Goal: Task Accomplishment & Management: Use online tool/utility

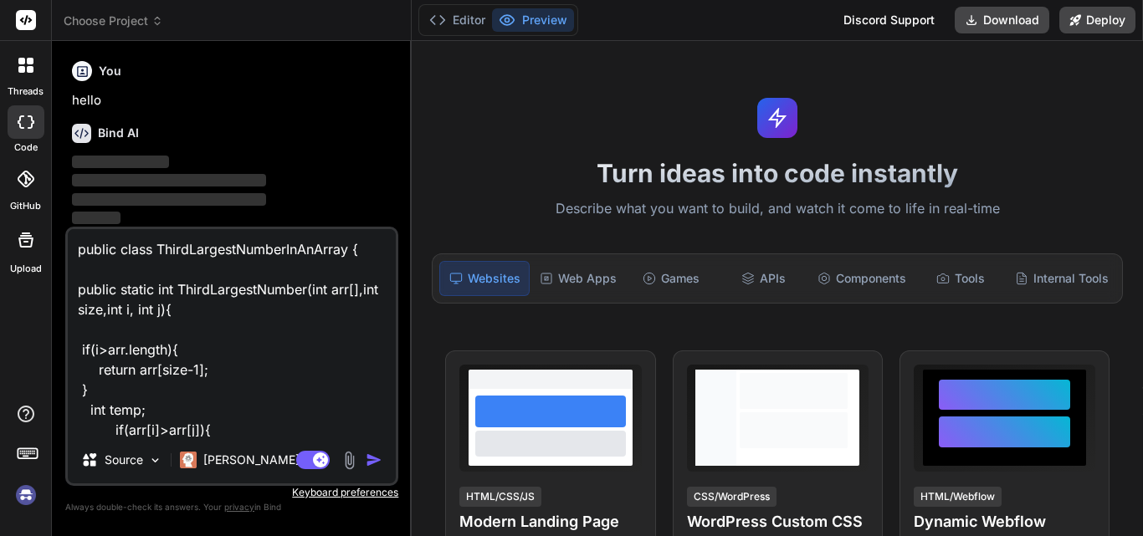
scroll to position [363, 0]
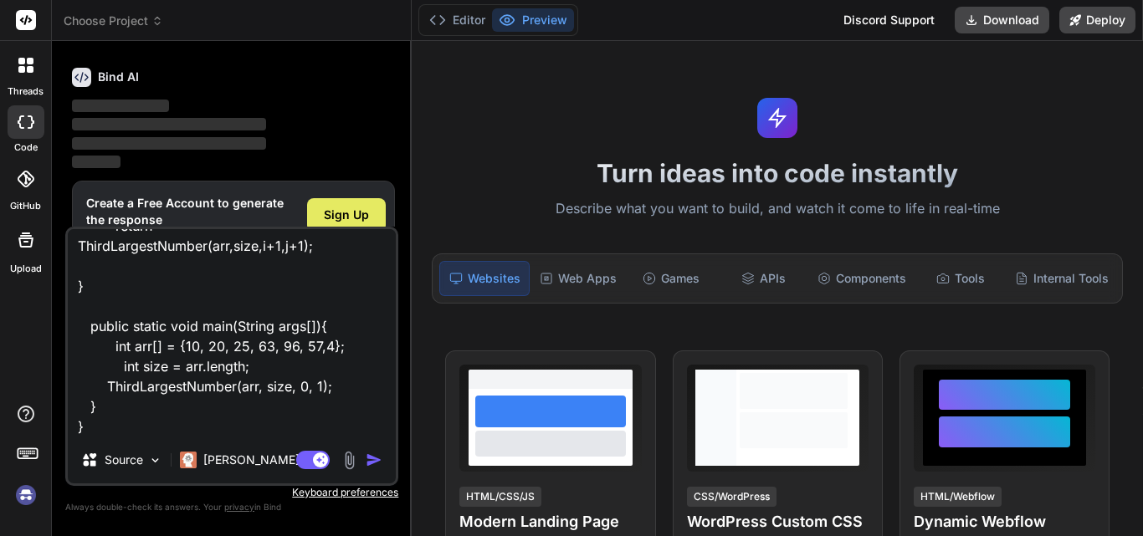
click at [337, 208] on span "Sign Up" at bounding box center [346, 215] width 45 height 17
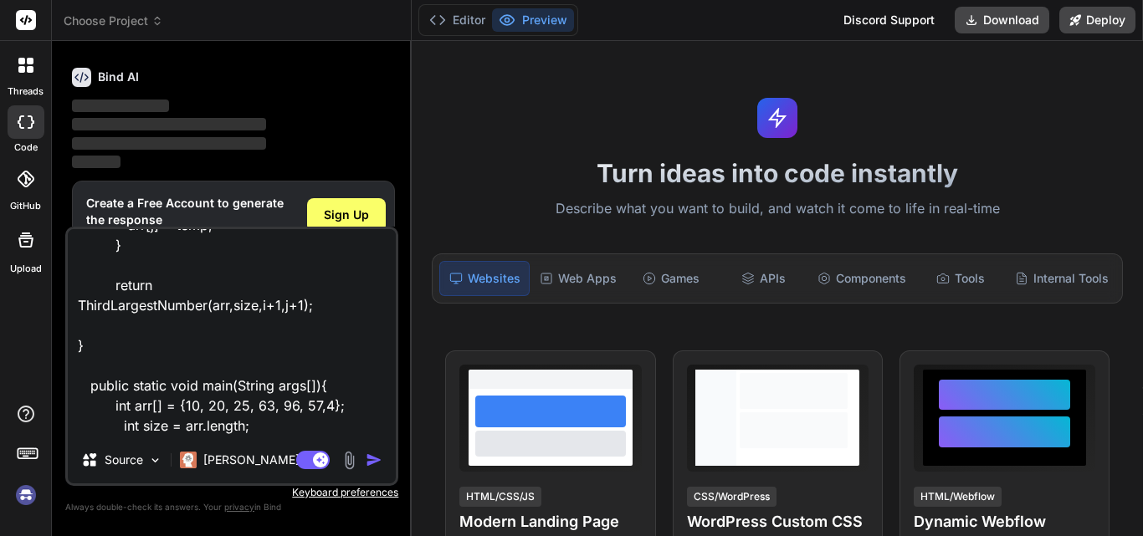
scroll to position [365, 0]
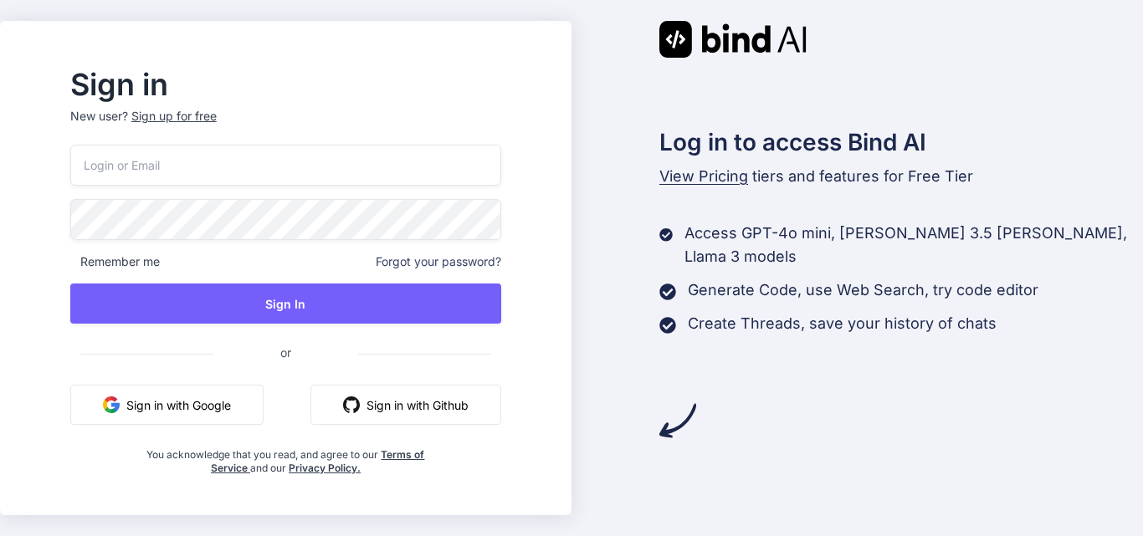
click at [224, 161] on input "email" at bounding box center [285, 165] width 431 height 41
click at [155, 243] on div "Remember me Forgot your password? Sign In or Sign in with Google Sign in with G…" at bounding box center [285, 310] width 431 height 331
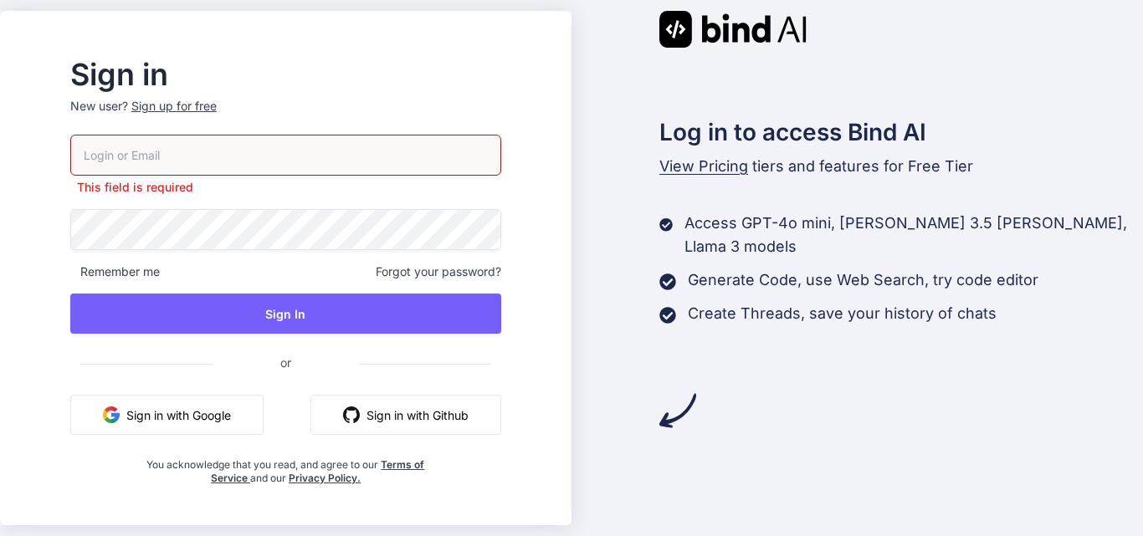
click at [171, 166] on div "This field is required" at bounding box center [285, 165] width 431 height 61
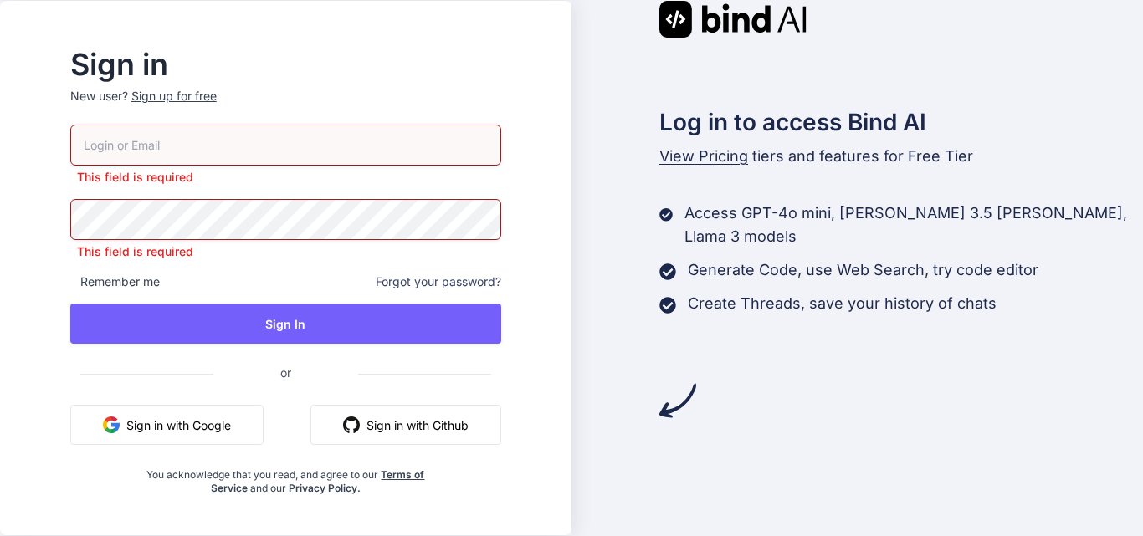
click at [141, 151] on input "email" at bounding box center [285, 145] width 431 height 41
type input "yashb@chetu.com"
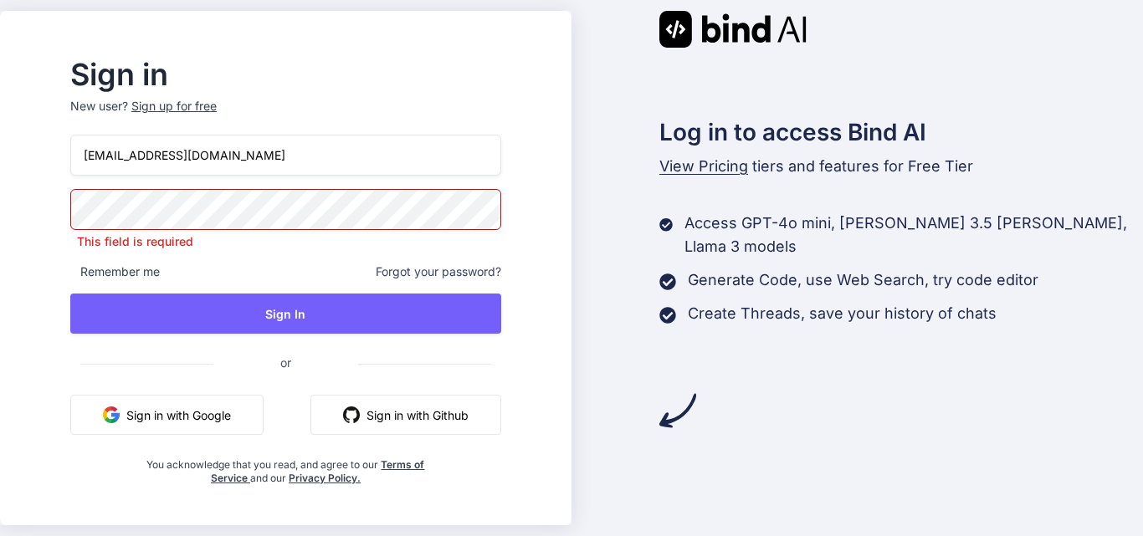
click at [209, 258] on div "yashb@chetu.com This field is required Remember me Forgot your password? Sign I…" at bounding box center [285, 310] width 431 height 351
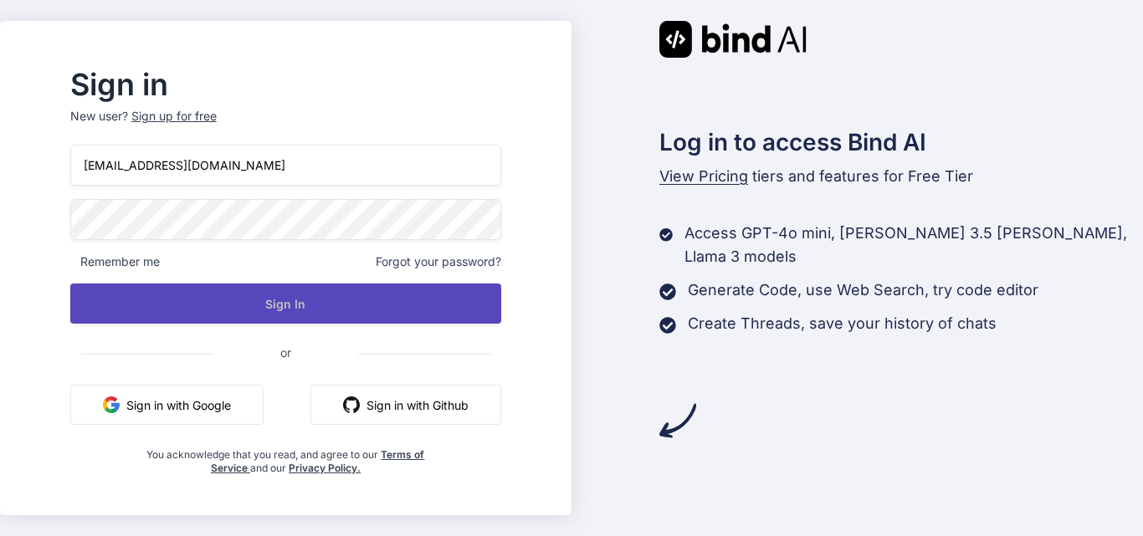
click at [252, 315] on button "Sign In" at bounding box center [285, 304] width 431 height 40
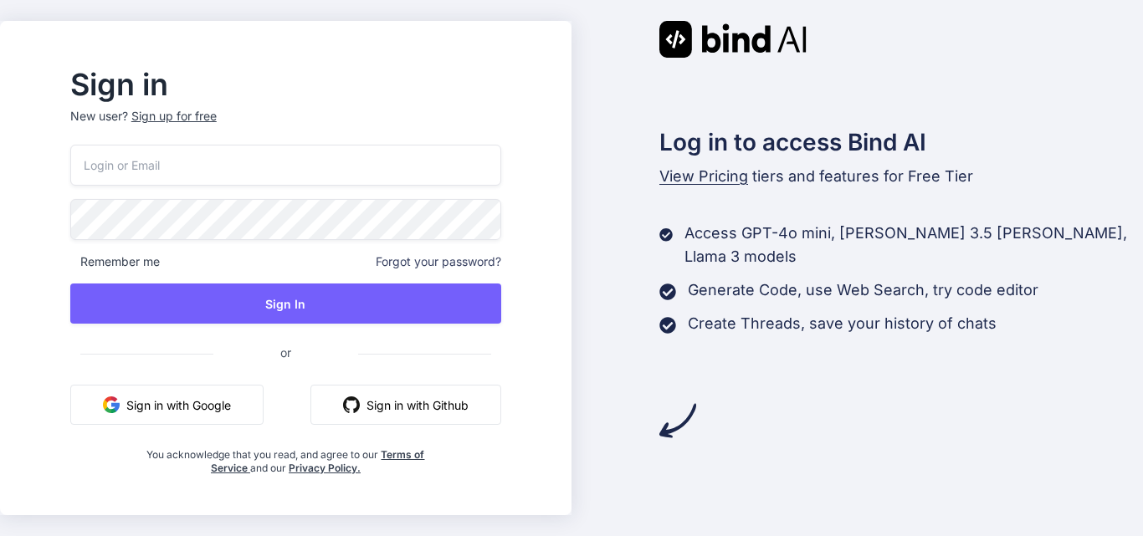
click at [151, 167] on input "email" at bounding box center [285, 165] width 431 height 41
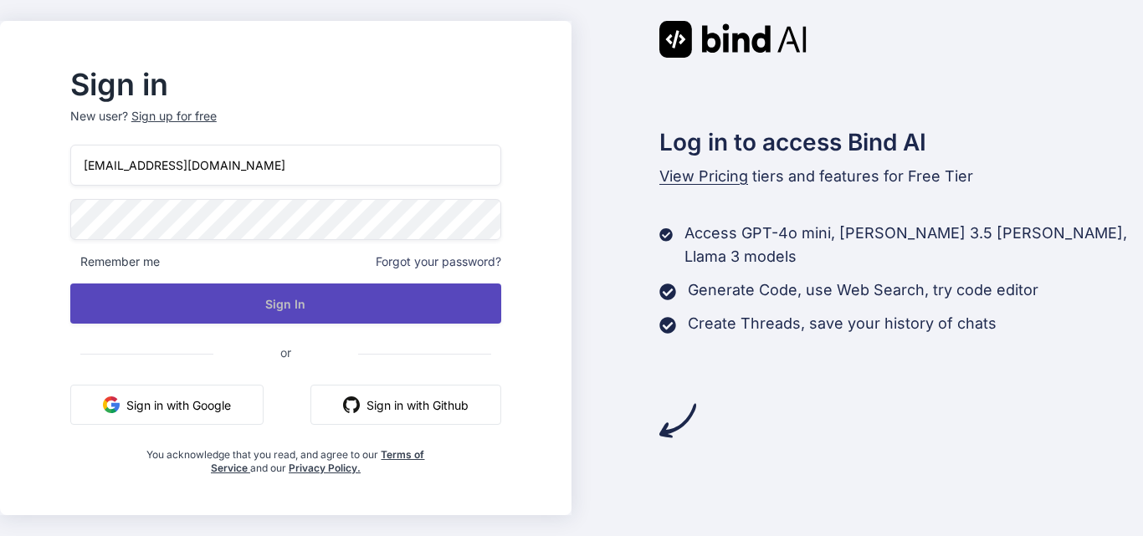
click at [275, 316] on button "Sign In" at bounding box center [285, 304] width 431 height 40
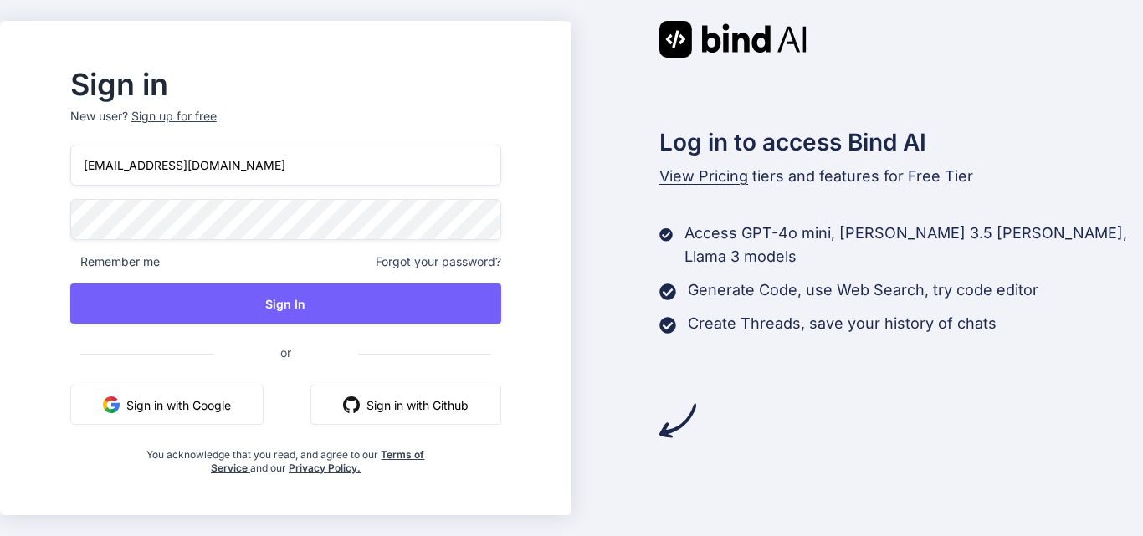
drag, startPoint x: 245, startPoint y: 162, endPoint x: 0, endPoint y: 154, distance: 245.4
click at [0, 154] on div "Sign in New user? Sign up for free yashb@chetu.com Remember me Forgot your pass…" at bounding box center [571, 268] width 1143 height 536
type input "yash@yopmail.com"
click at [0, 181] on div "Sign in New user? Sign up for free yash@yopmail.com Remember me Forgot your pas…" at bounding box center [571, 268] width 1143 height 536
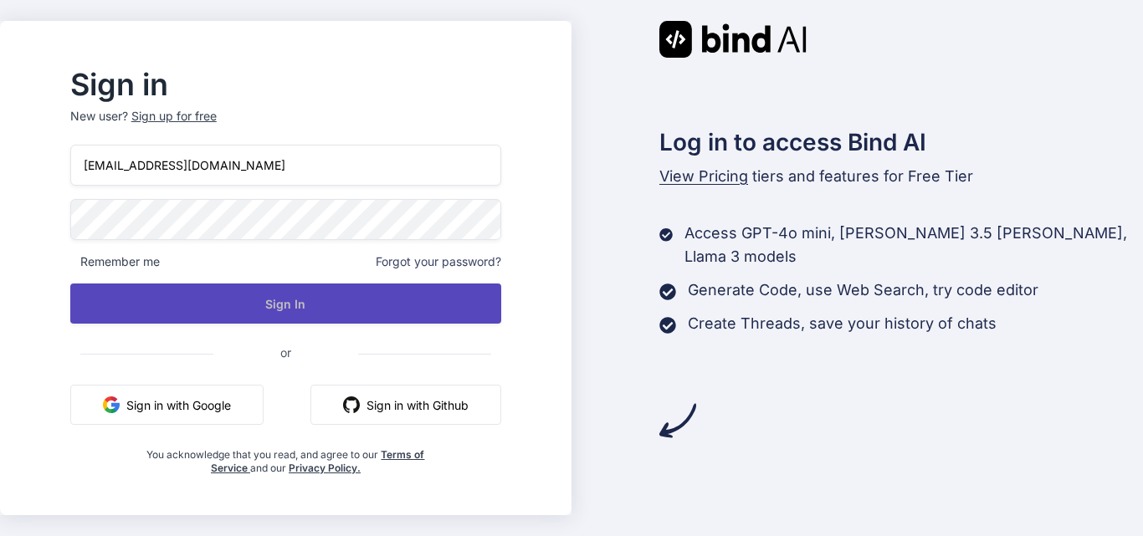
click at [165, 322] on button "Sign In" at bounding box center [285, 304] width 431 height 40
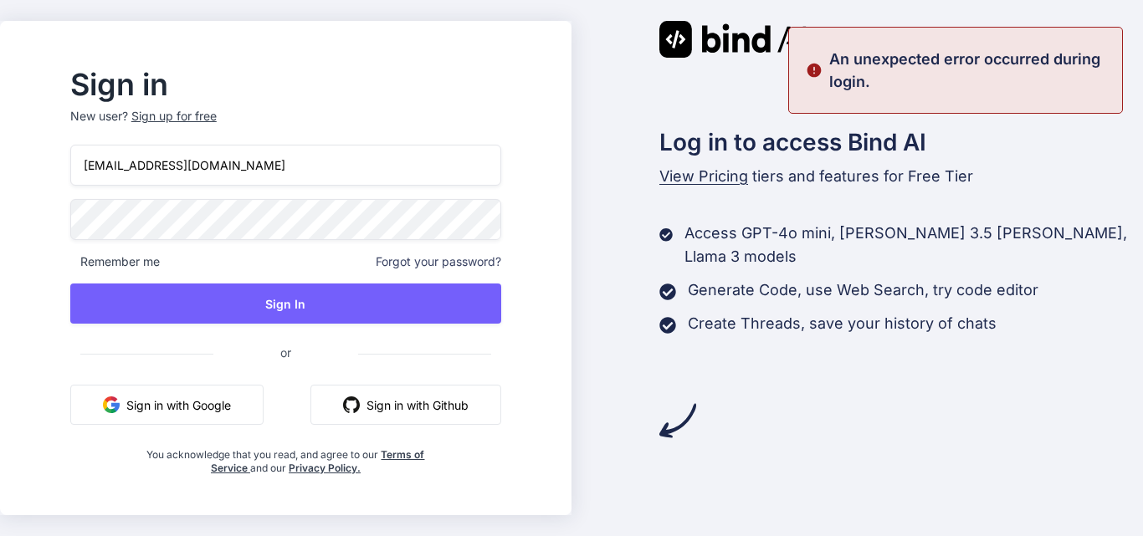
click at [160, 262] on span "Remember me" at bounding box center [115, 262] width 90 height 17
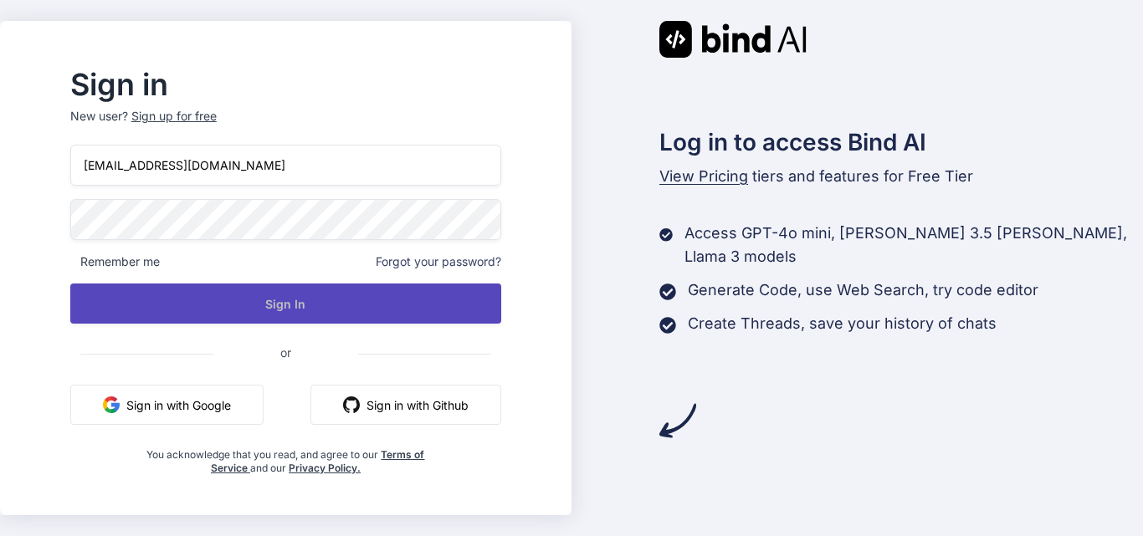
click at [303, 295] on button "Sign In" at bounding box center [285, 304] width 431 height 40
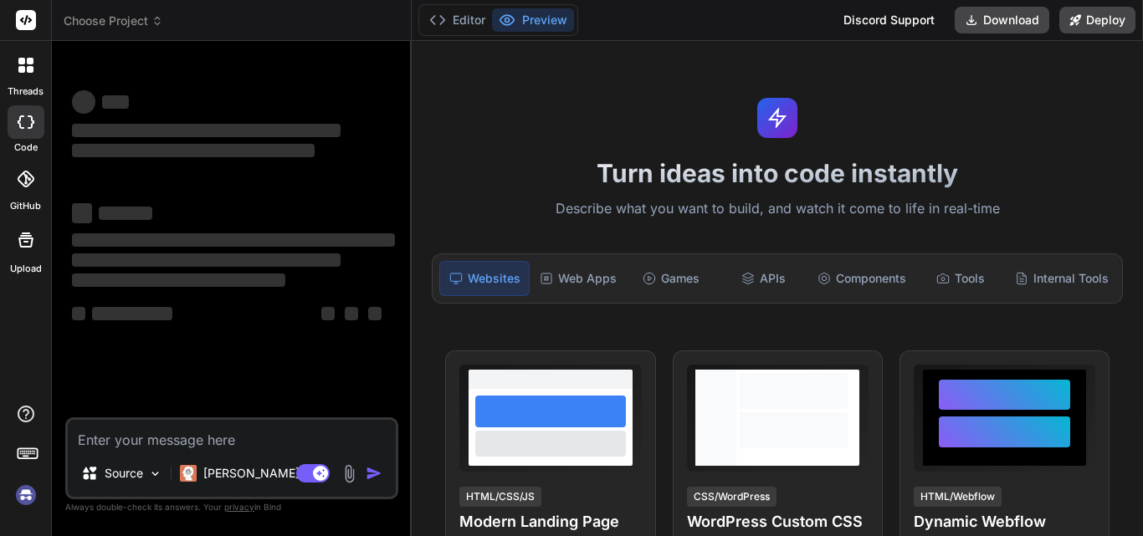
type textarea "x"
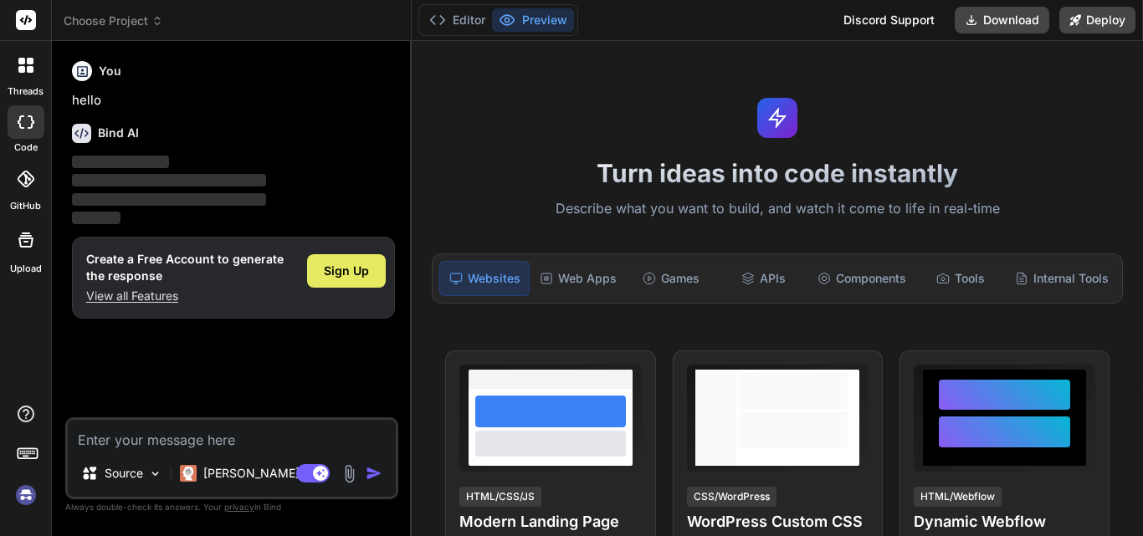
click at [344, 271] on span "Sign Up" at bounding box center [346, 271] width 45 height 17
click at [137, 439] on textarea at bounding box center [232, 435] width 328 height 30
paste textarea "if(i>arr.length){ return arr[size-1]; } int temp; if(arr[i]>arr[j]){ temp = arr…"
type textarea "if(i>arr.length){ return arr[size-1]; } int temp; if(arr[i]>arr[j]){ temp = arr…"
type textarea "x"
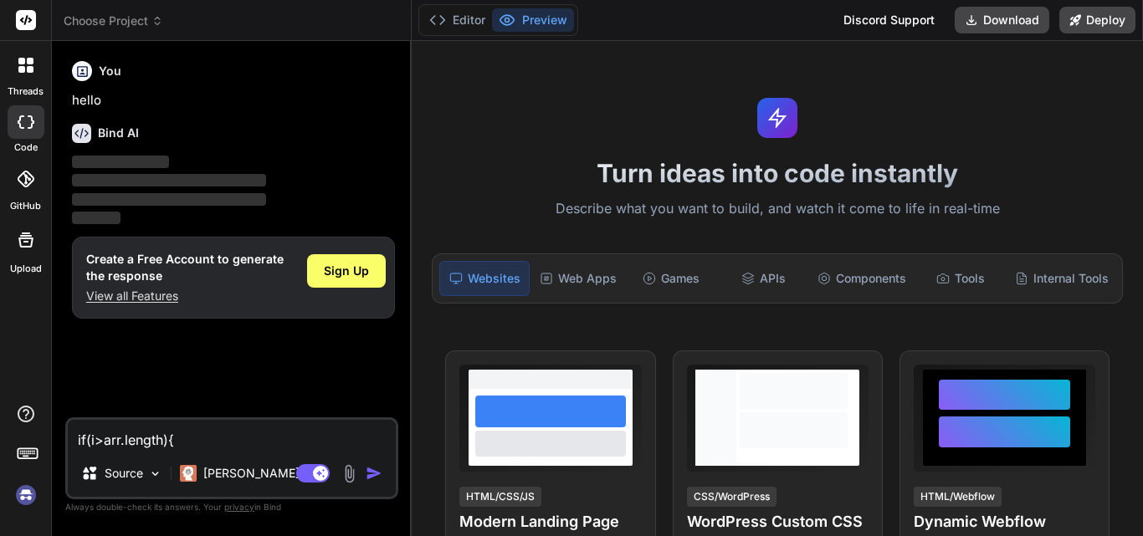
scroll to position [223, 0]
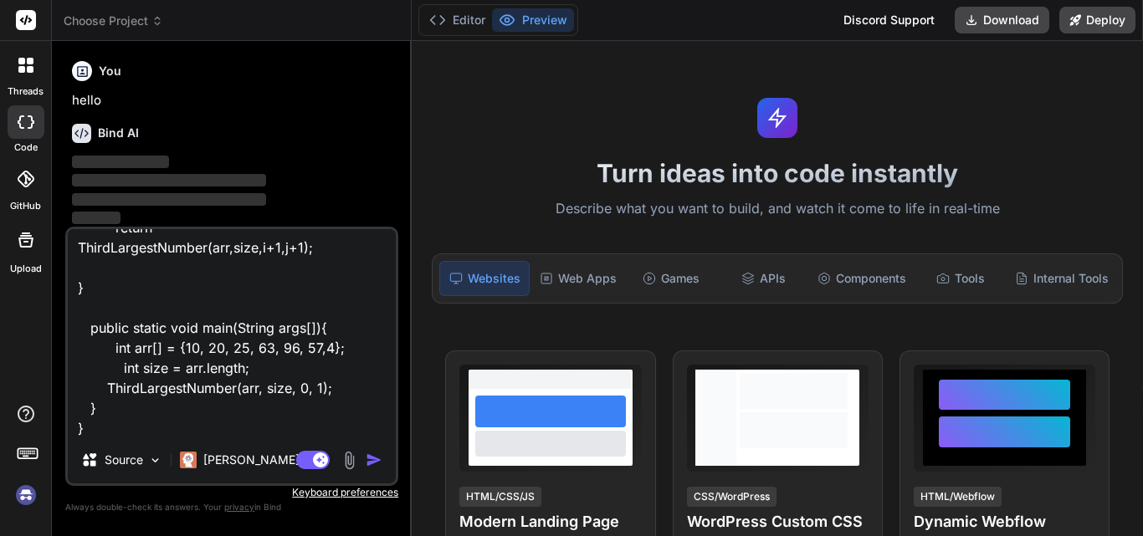
type textarea "if(i>arr.length){ return arr[size-1]; } int temp; if(arr[i]>arr[j]){ temp = arr…"
click at [374, 453] on img "button" at bounding box center [374, 460] width 17 height 17
click at [372, 457] on img "button" at bounding box center [374, 460] width 17 height 17
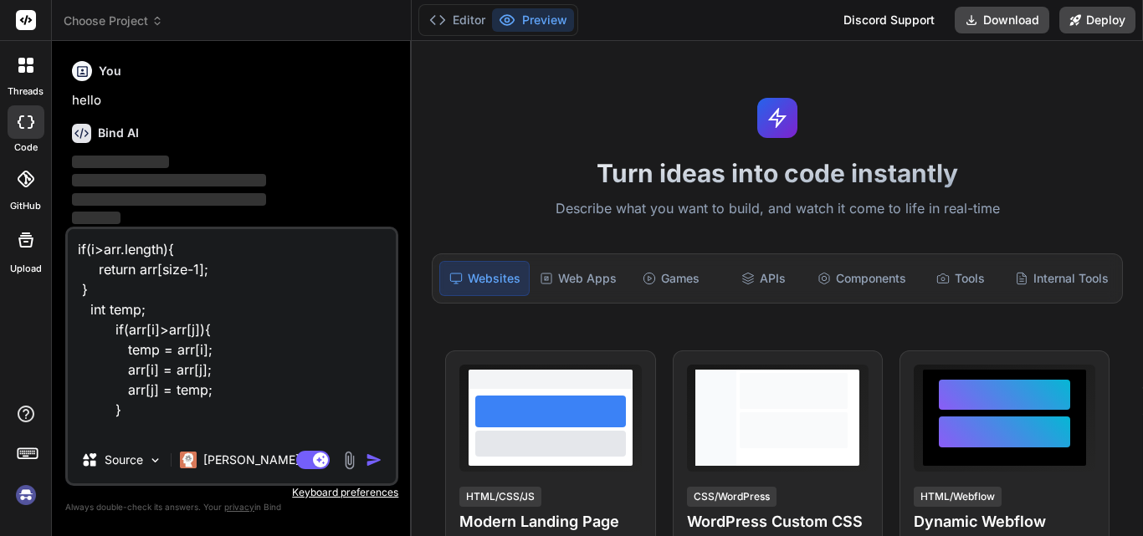
scroll to position [224, 0]
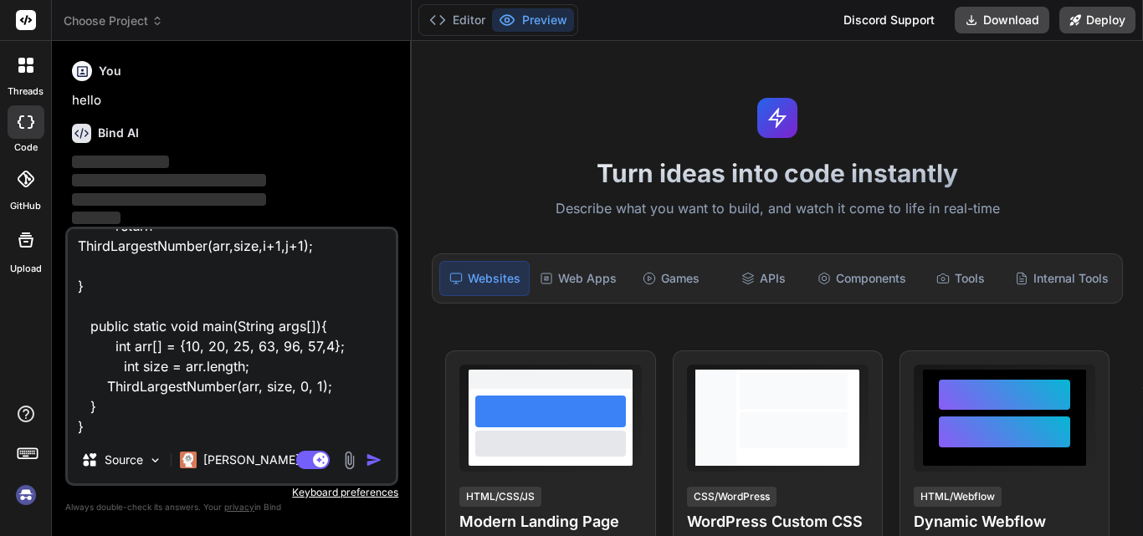
click at [379, 459] on img "button" at bounding box center [374, 460] width 17 height 17
click at [371, 459] on img "button" at bounding box center [374, 460] width 17 height 17
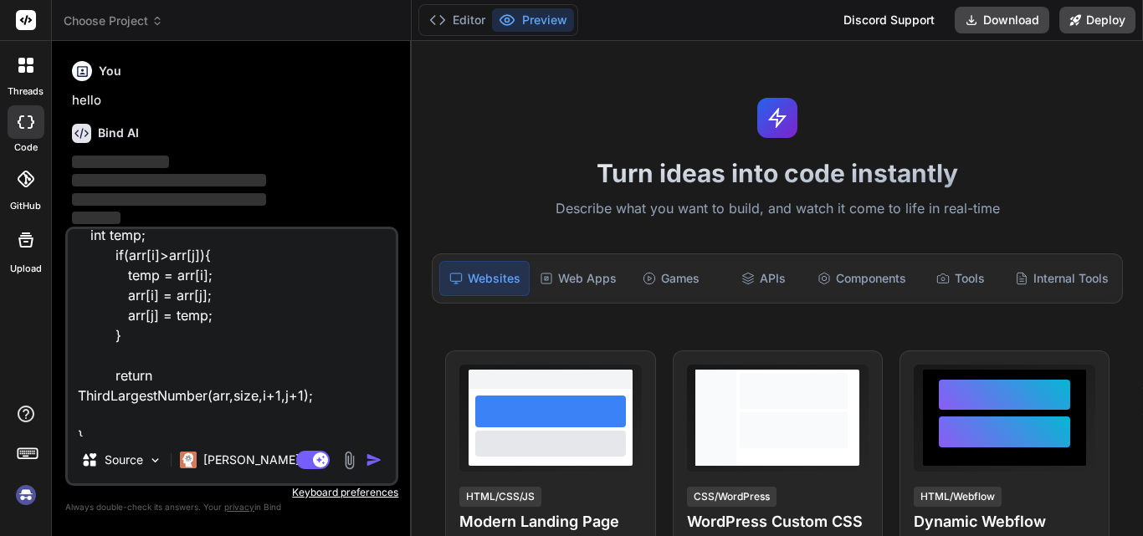
scroll to position [0, 0]
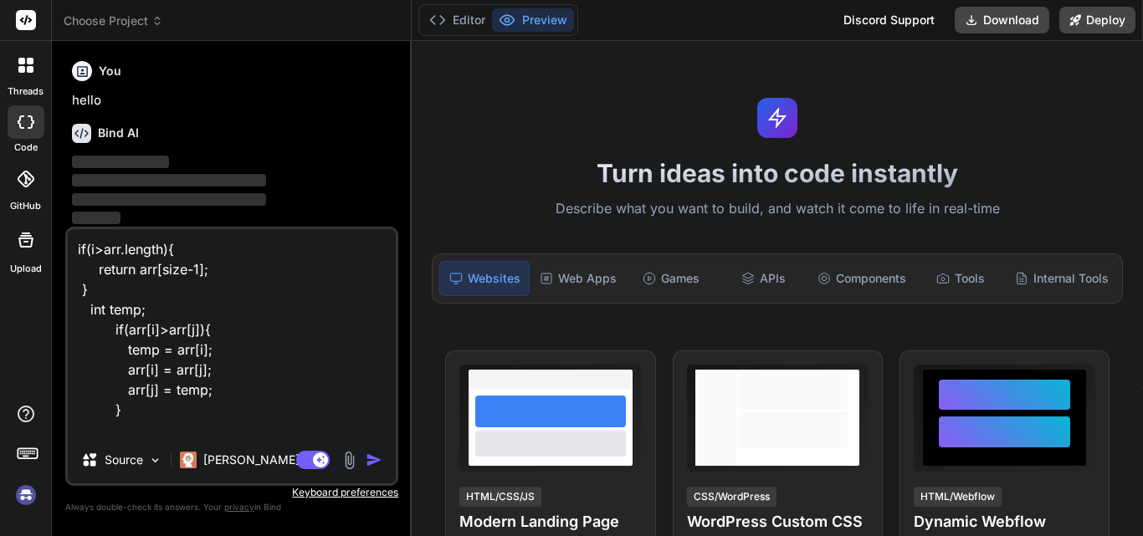
drag, startPoint x: 95, startPoint y: 428, endPoint x: 68, endPoint y: 215, distance: 214.4
click at [68, 215] on div "You hello Bind AI ‌ ‌ ‌ ‌ Create a Free Account to generate the response View a…" at bounding box center [231, 294] width 333 height 481
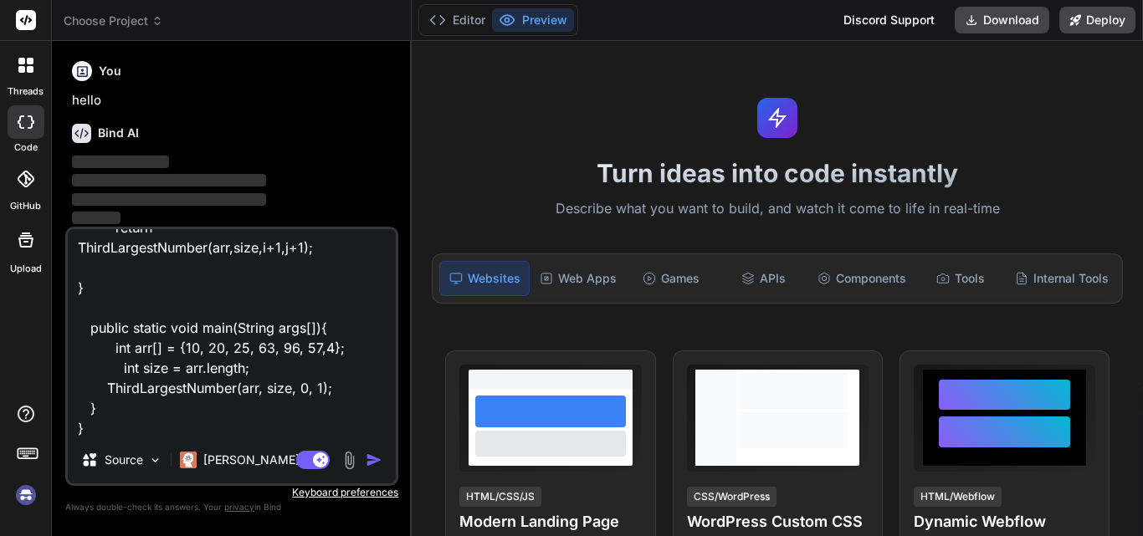
click at [372, 463] on img "button" at bounding box center [374, 460] width 17 height 17
click at [352, 229] on textarea "if(i>arr.length){ return arr[size-1]; } int temp; if(arr[i]>arr[j]){ temp = arr…" at bounding box center [232, 333] width 328 height 208
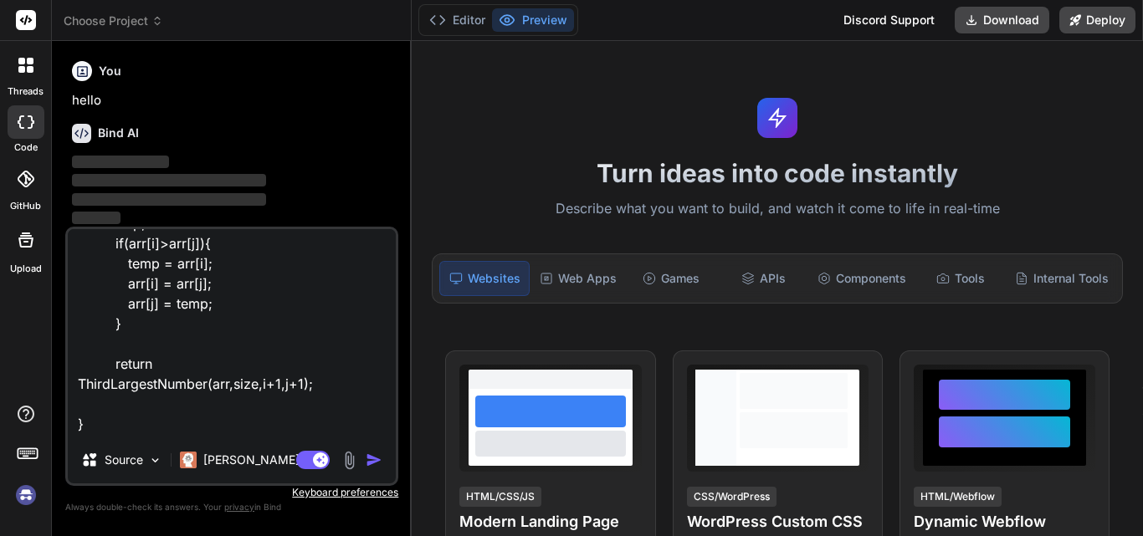
scroll to position [0, 0]
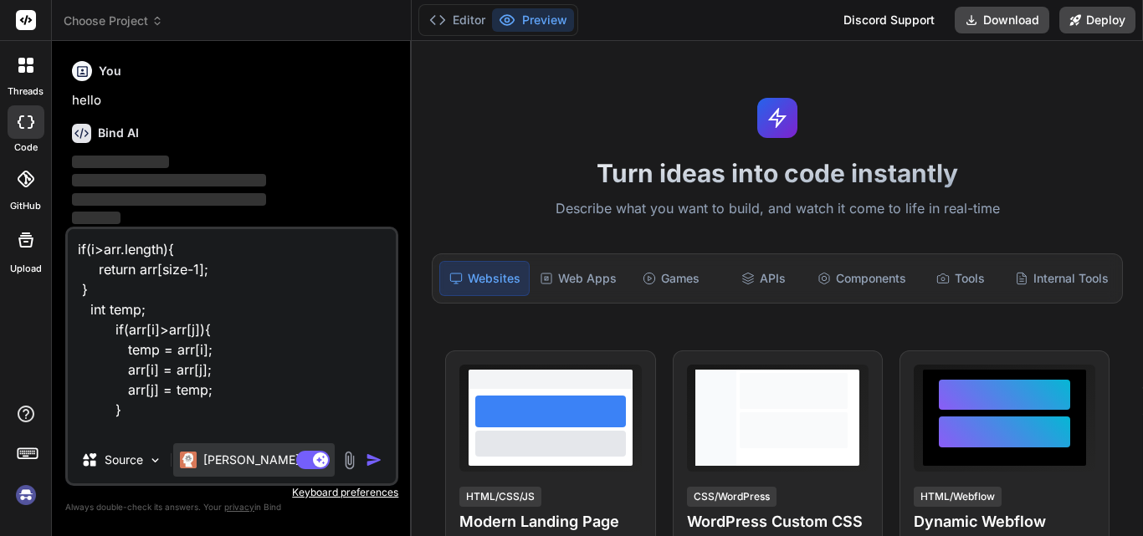
click at [246, 471] on div "Claude 4 S.." at bounding box center [254, 460] width 162 height 33
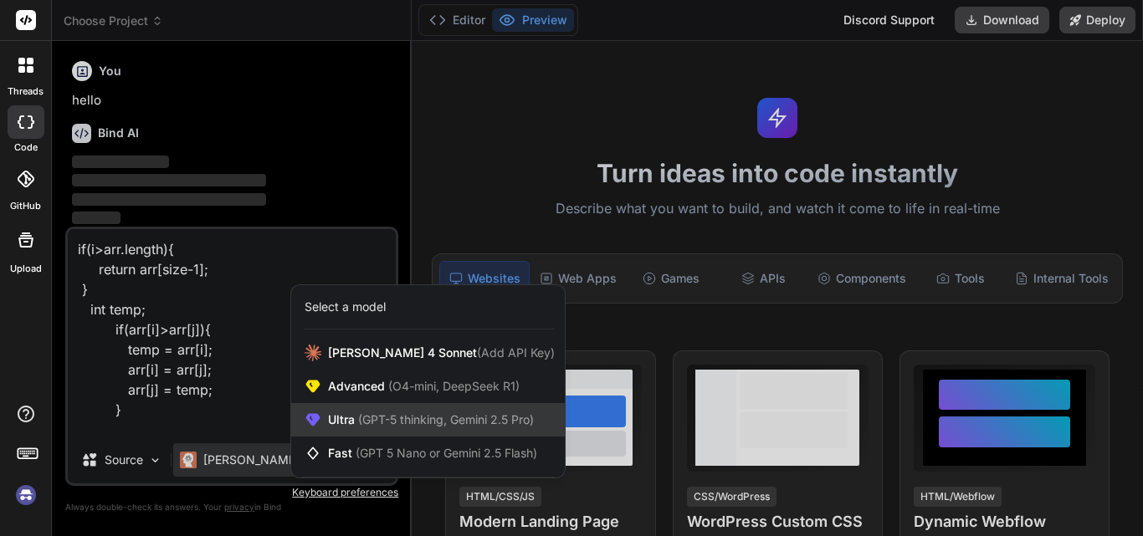
click at [361, 423] on span "(GPT-5 thinking, Gemini 2.5 Pro)" at bounding box center [444, 420] width 179 height 14
type textarea "x"
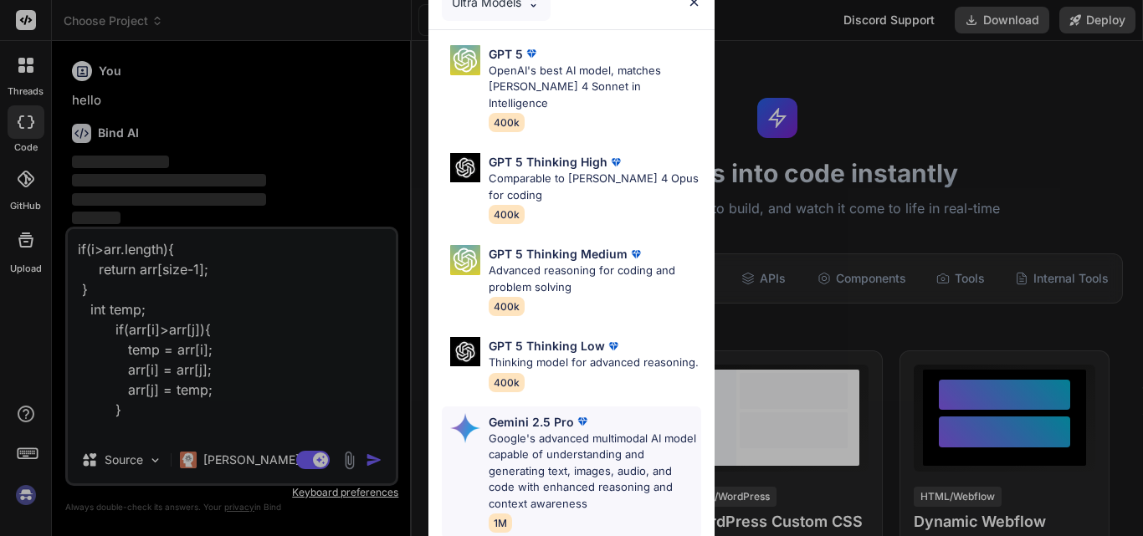
click at [534, 434] on p "Google's advanced multimodal AI model capable of understanding and generating t…" at bounding box center [595, 472] width 213 height 82
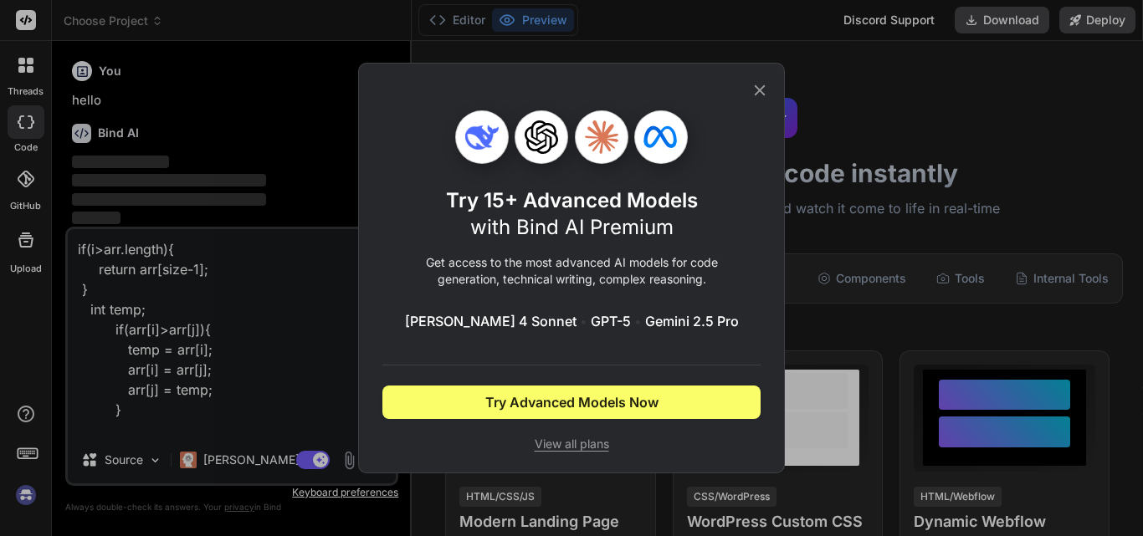
click at [762, 88] on icon at bounding box center [760, 90] width 11 height 11
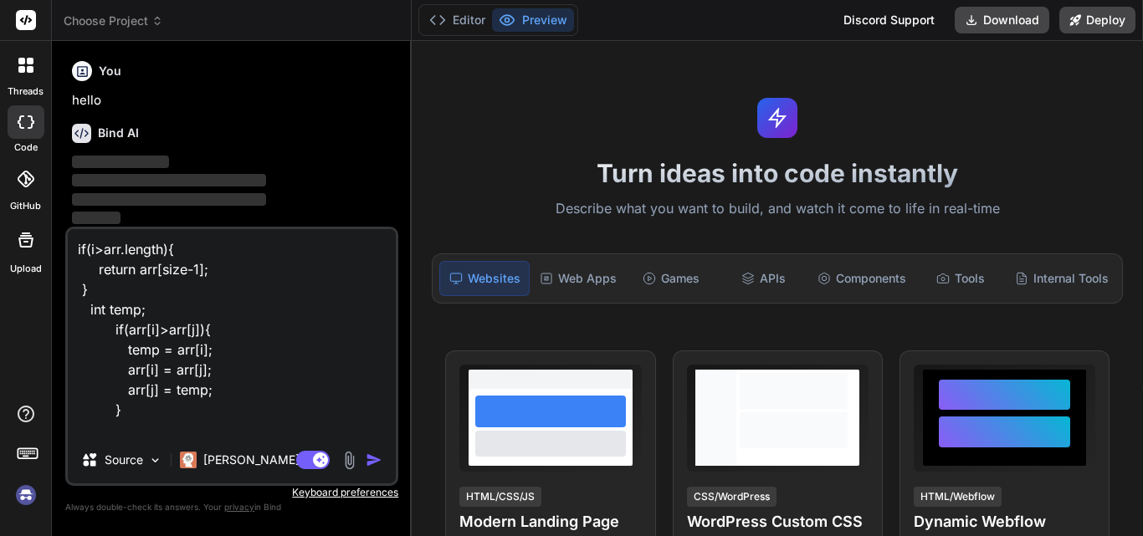
click at [368, 462] on img "button" at bounding box center [374, 460] width 17 height 17
click at [368, 463] on img "button" at bounding box center [374, 460] width 17 height 17
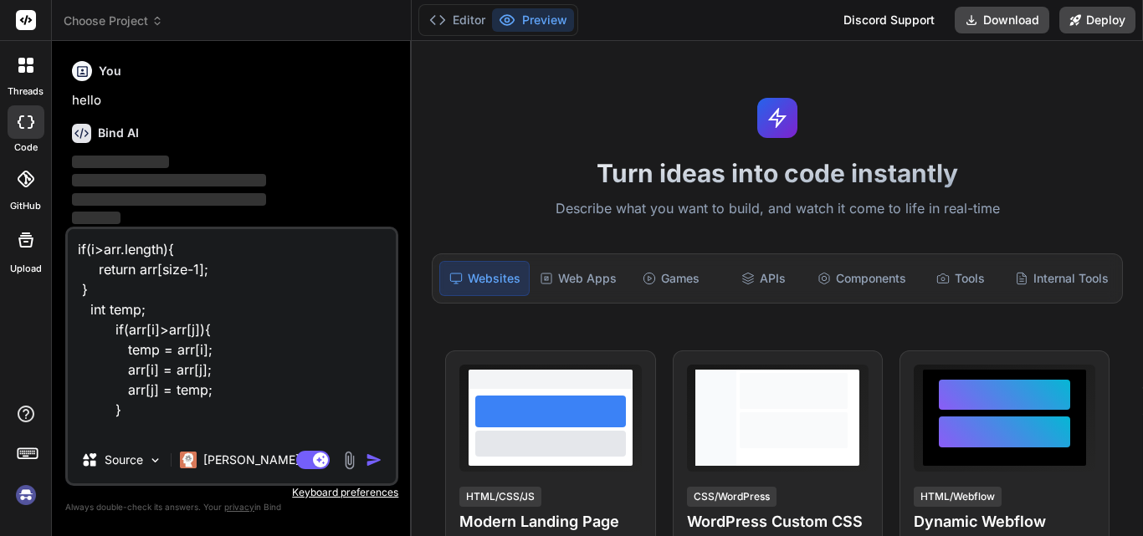
click at [368, 463] on img "button" at bounding box center [374, 460] width 17 height 17
click at [368, 464] on img "button" at bounding box center [374, 460] width 17 height 17
click at [446, 28] on button "Editor" at bounding box center [457, 19] width 69 height 23
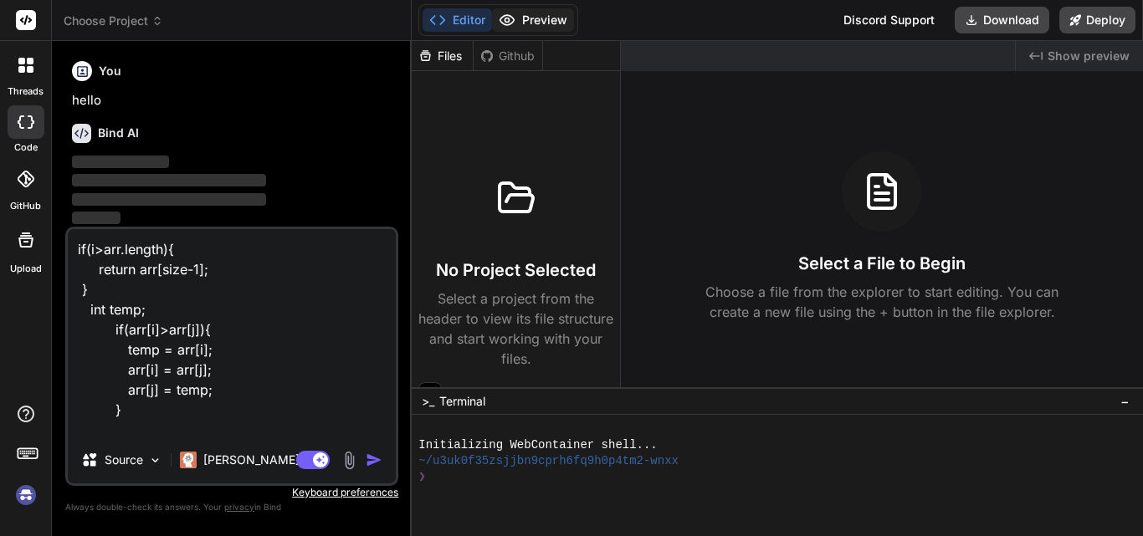
click at [531, 22] on button "Preview" at bounding box center [533, 19] width 82 height 23
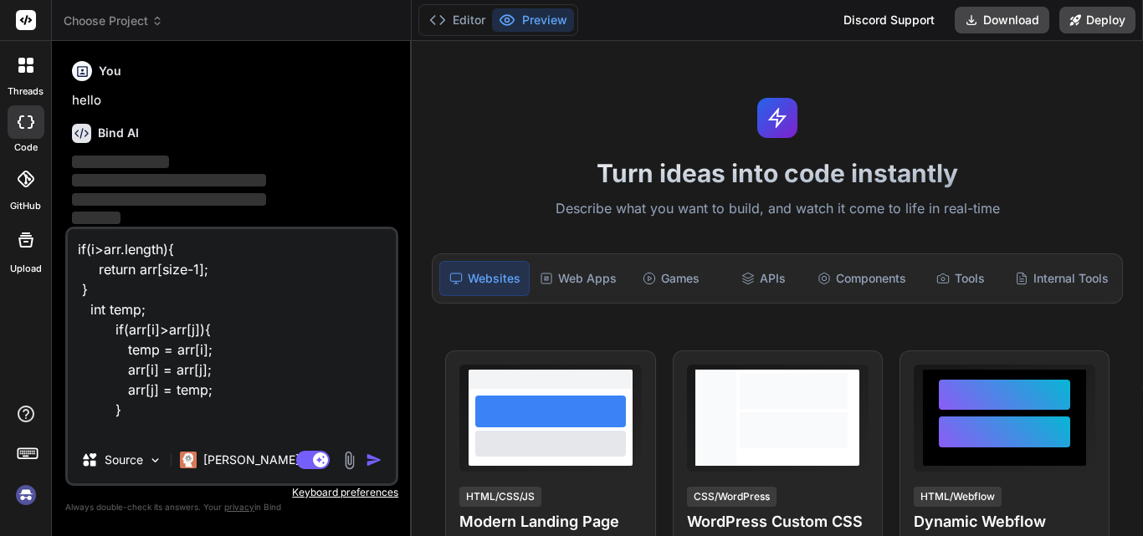
click at [374, 467] on img "button" at bounding box center [374, 460] width 17 height 17
click at [372, 463] on img "button" at bounding box center [374, 460] width 17 height 17
click at [369, 461] on img "button" at bounding box center [374, 460] width 17 height 17
click at [367, 461] on img "button" at bounding box center [374, 460] width 17 height 17
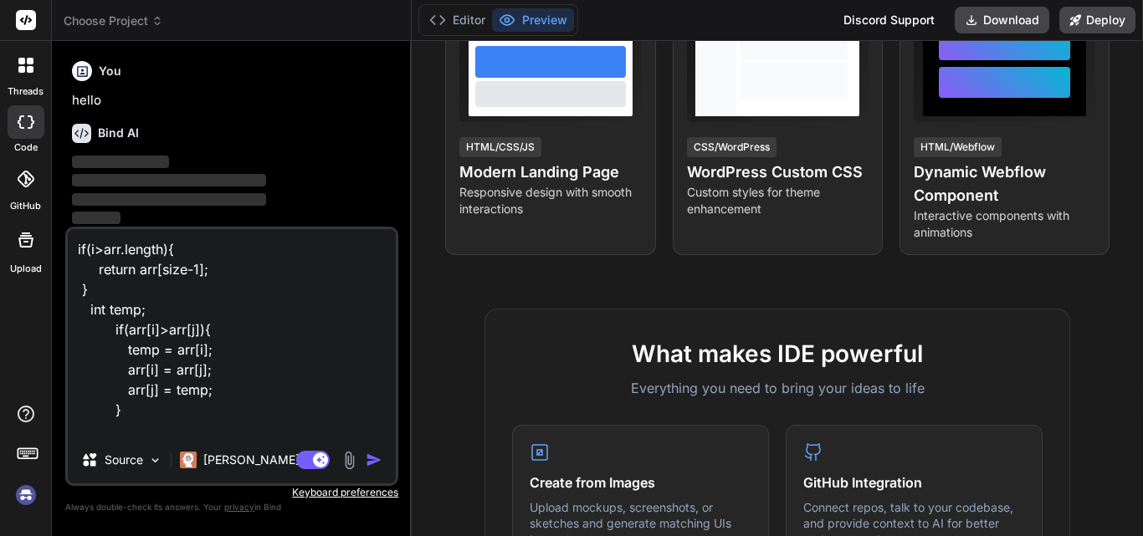
scroll to position [502, 0]
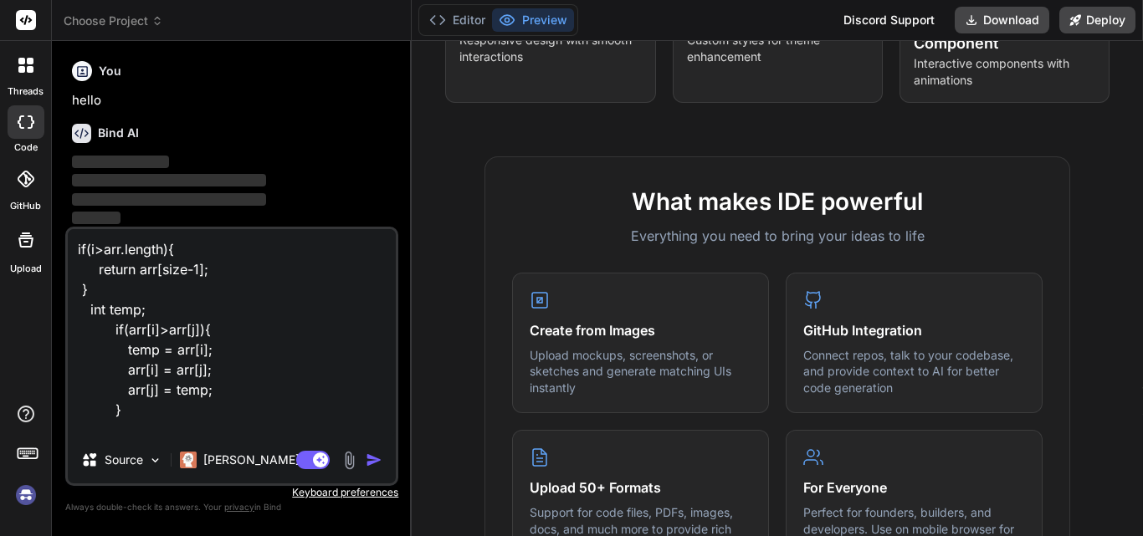
click at [377, 459] on img "button" at bounding box center [374, 460] width 17 height 17
click at [380, 457] on img "button" at bounding box center [374, 460] width 17 height 17
drag, startPoint x: 380, startPoint y: 457, endPoint x: 364, endPoint y: 447, distance: 18.8
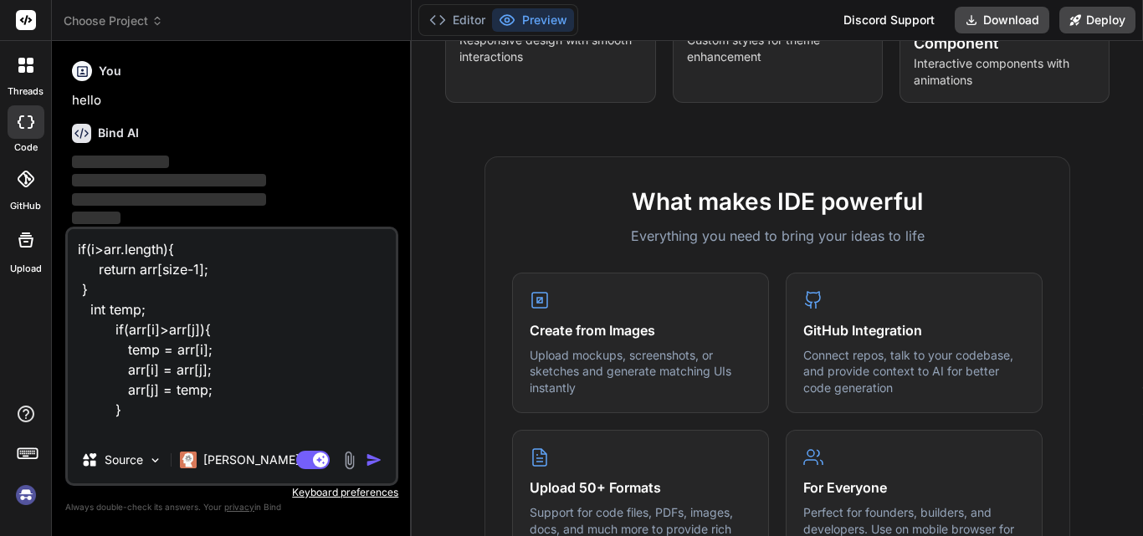
click at [382, 457] on img "button" at bounding box center [374, 460] width 17 height 17
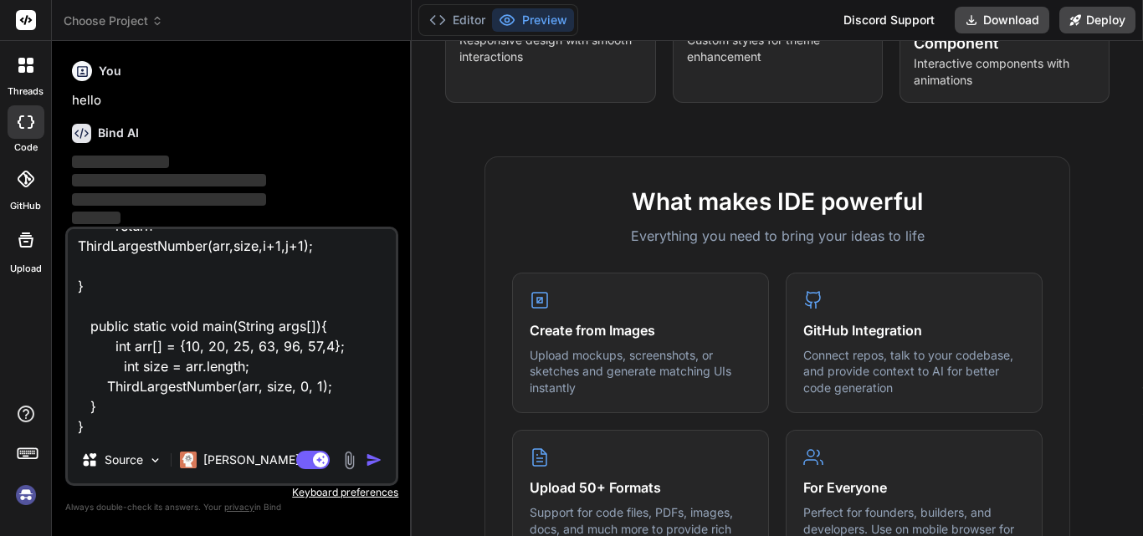
click at [372, 458] on img "button" at bounding box center [374, 460] width 17 height 17
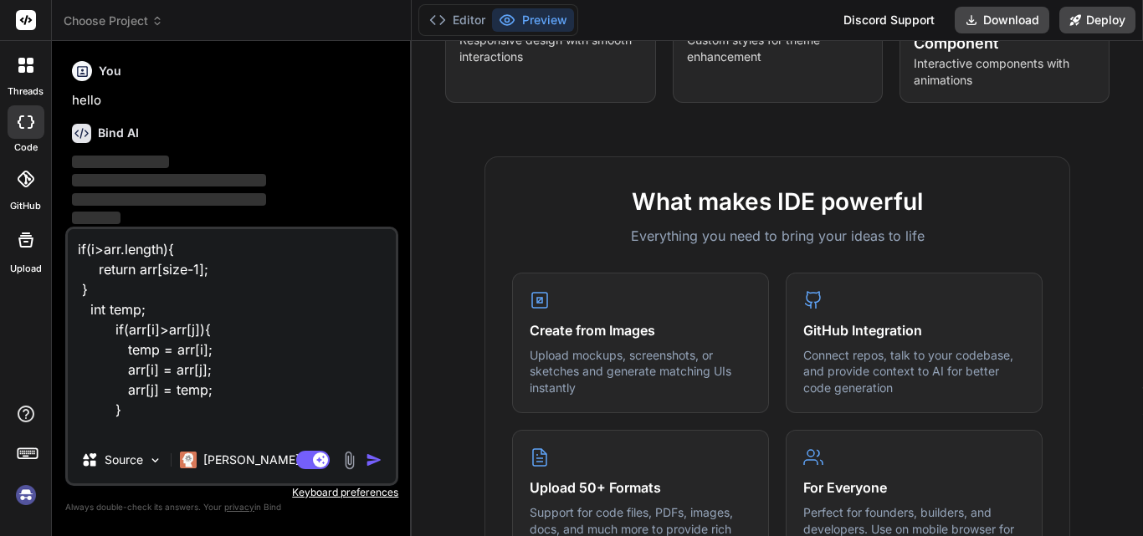
click at [374, 462] on img "button" at bounding box center [374, 460] width 17 height 17
click at [375, 457] on img "button" at bounding box center [374, 460] width 17 height 17
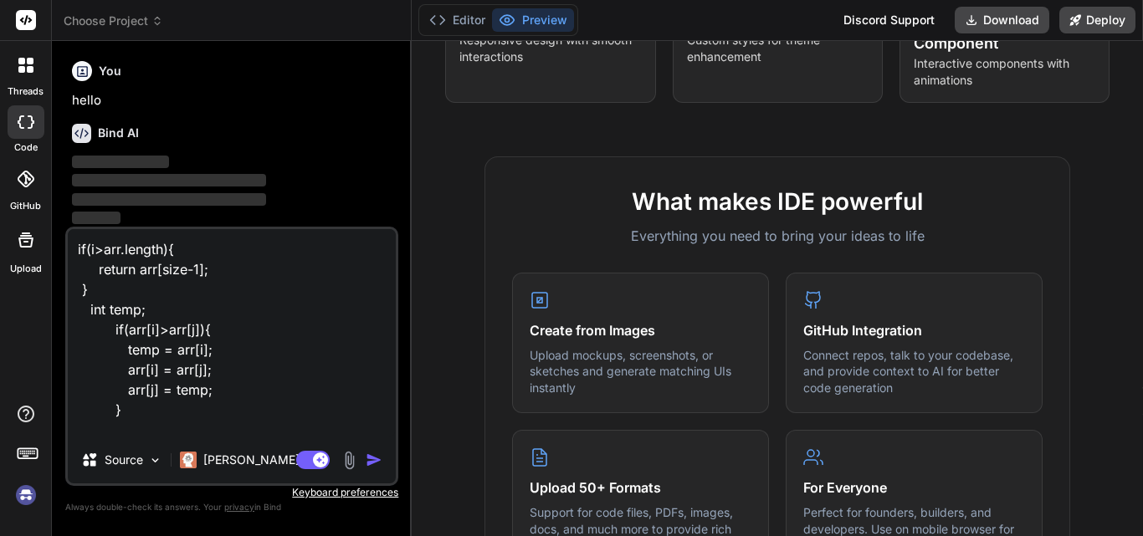
click at [375, 457] on img "button" at bounding box center [374, 460] width 17 height 17
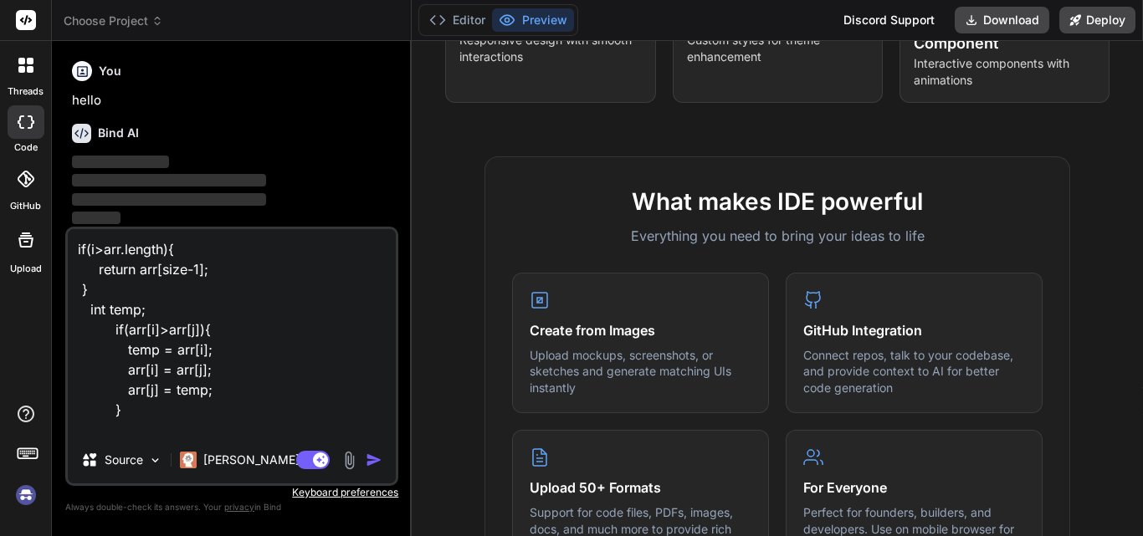
click at [376, 457] on img "button" at bounding box center [374, 460] width 17 height 17
click at [381, 461] on img "button" at bounding box center [374, 460] width 17 height 17
click at [375, 459] on img "button" at bounding box center [374, 460] width 17 height 17
click at [367, 454] on img "button" at bounding box center [374, 460] width 17 height 17
click at [372, 457] on img "button" at bounding box center [374, 460] width 17 height 17
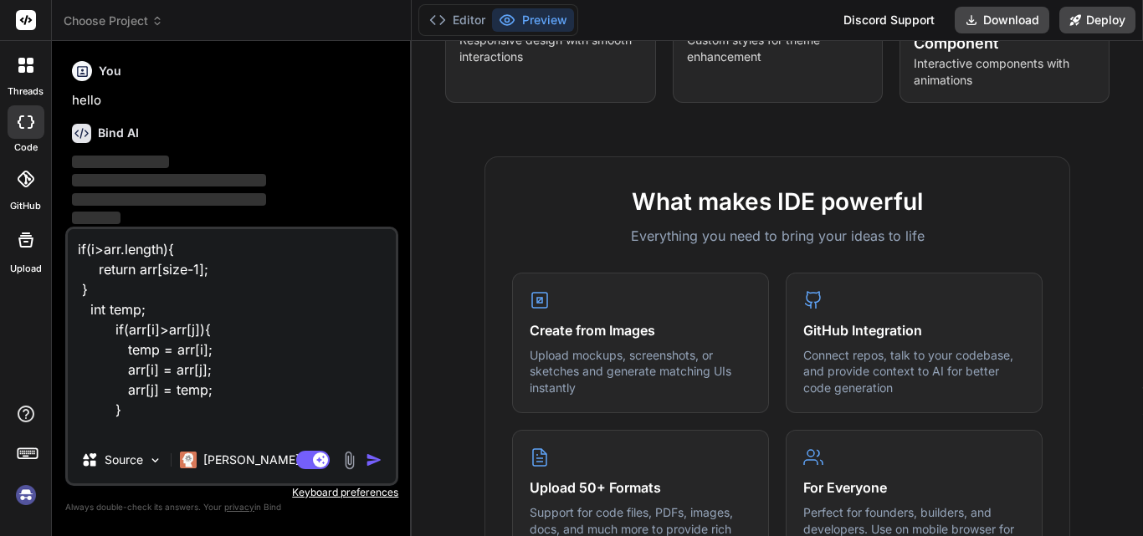
click at [372, 457] on img "button" at bounding box center [374, 460] width 17 height 17
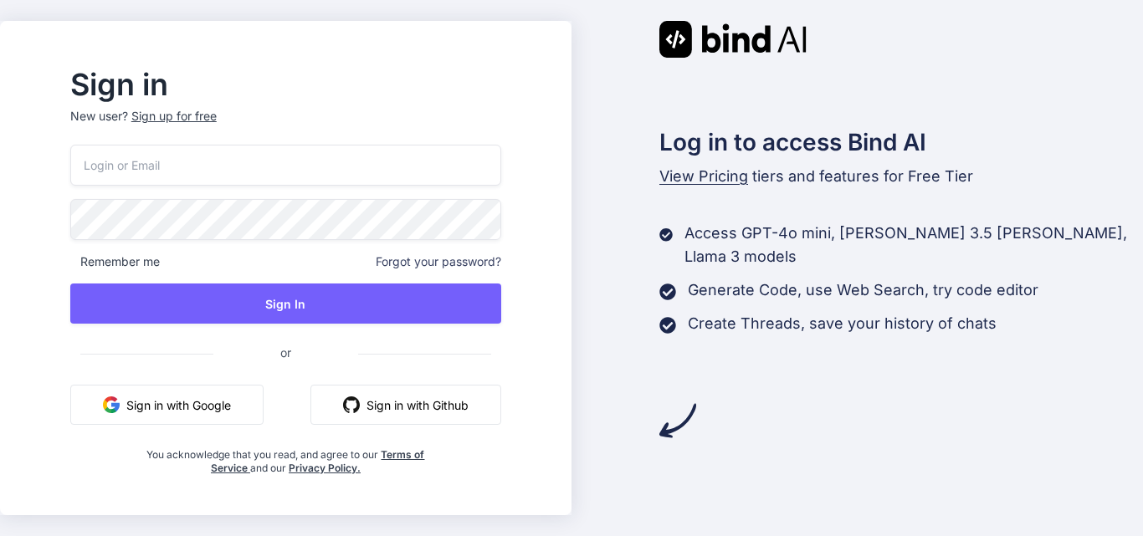
click at [210, 156] on input "email" at bounding box center [285, 165] width 431 height 41
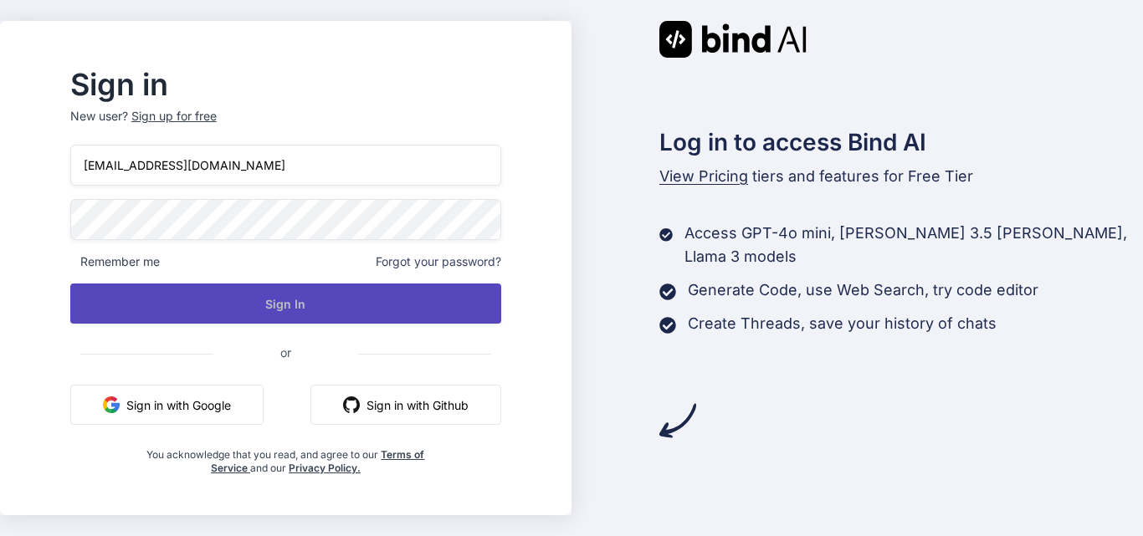
click at [267, 319] on button "Sign In" at bounding box center [285, 304] width 431 height 40
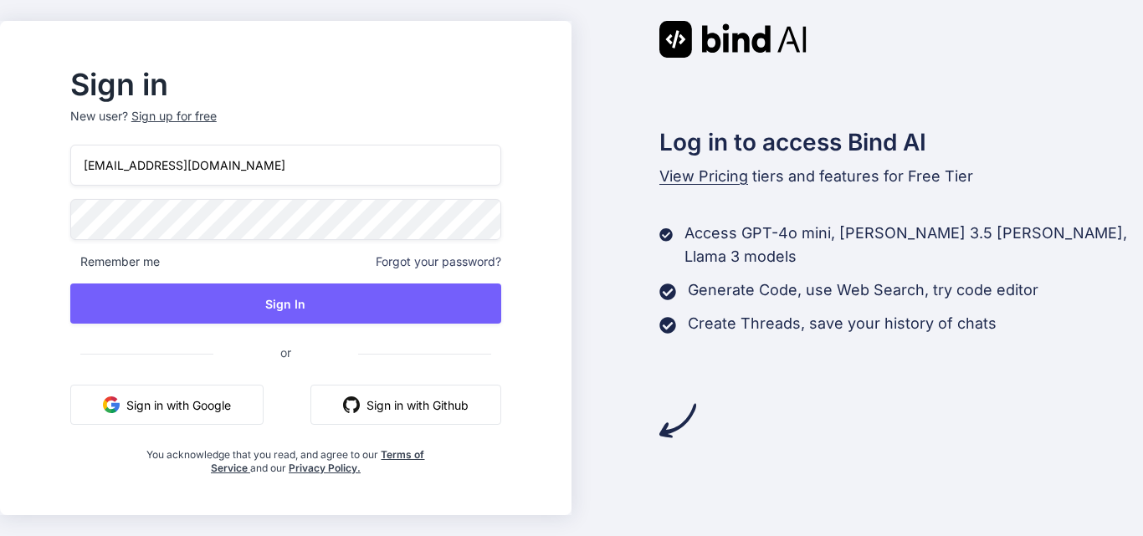
drag, startPoint x: 244, startPoint y: 167, endPoint x: 141, endPoint y: 165, distance: 103.0
click at [141, 165] on input "[EMAIL_ADDRESS][DOMAIN_NAME]" at bounding box center [285, 165] width 431 height 41
type input "[EMAIL_ADDRESS][DOMAIN_NAME]"
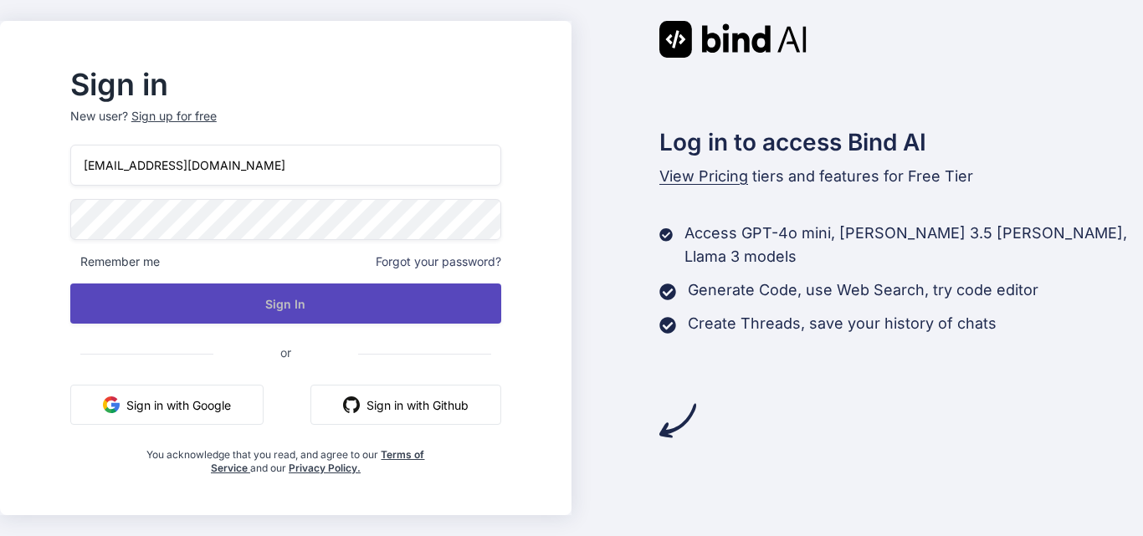
click at [206, 283] on div "[EMAIL_ADDRESS][DOMAIN_NAME] Remember me Forgot your password? Sign In or Sign …" at bounding box center [285, 310] width 431 height 331
click at [207, 293] on button "Sign In" at bounding box center [285, 304] width 431 height 40
click at [332, 311] on button "Sign In" at bounding box center [285, 304] width 431 height 40
